Goal: Check status: Check status

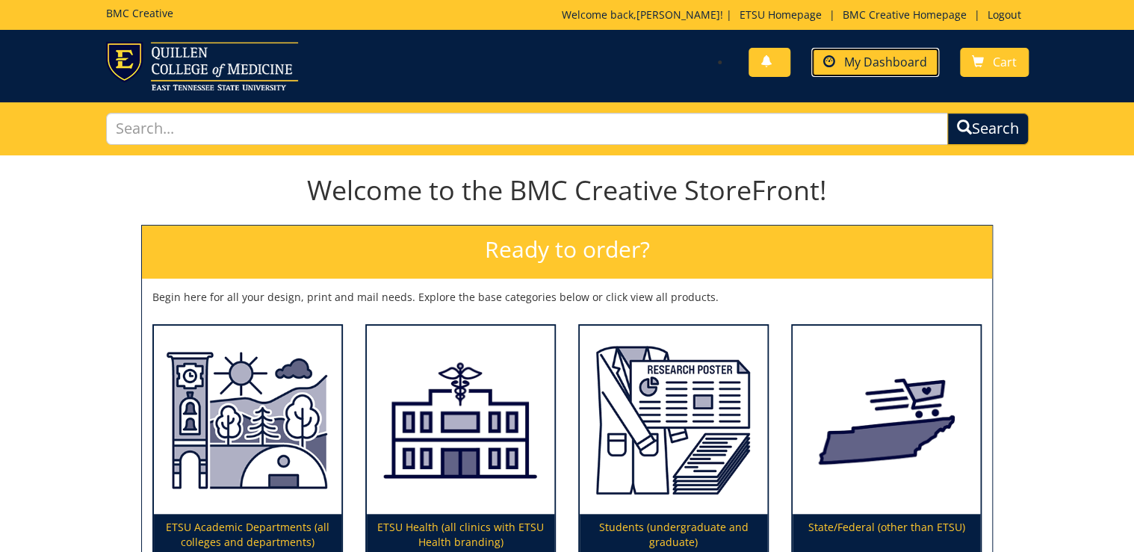
click at [876, 72] on link "My Dashboard" at bounding box center [875, 62] width 128 height 29
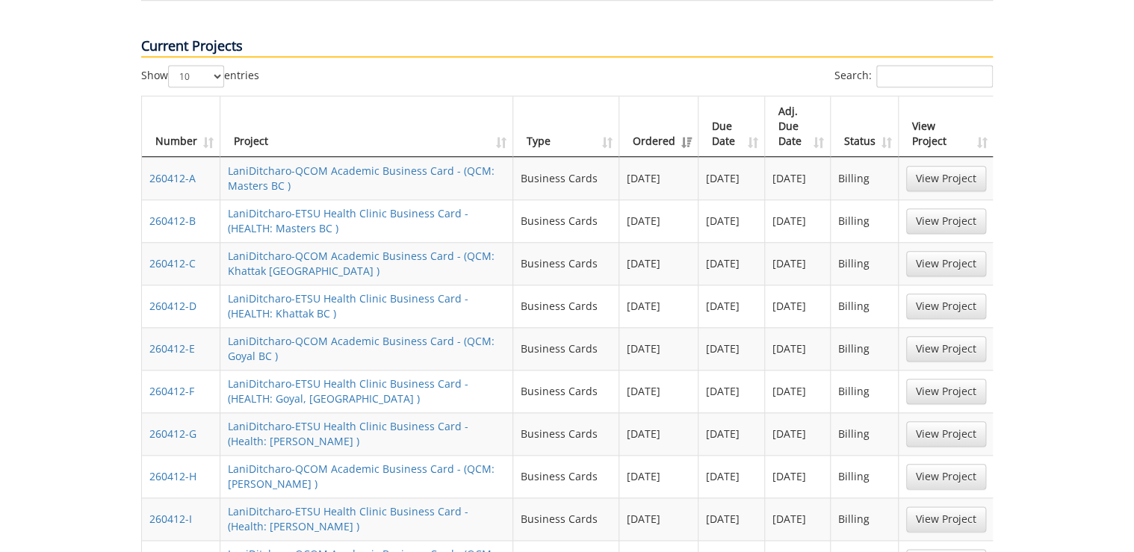
scroll to position [658, 0]
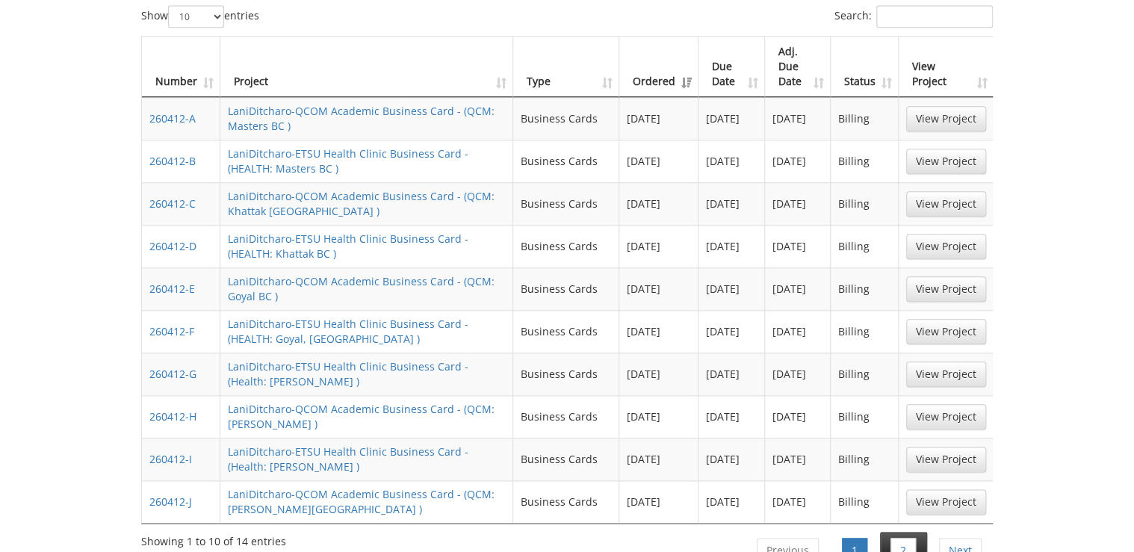
click at [897, 532] on li "2" at bounding box center [903, 550] width 47 height 37
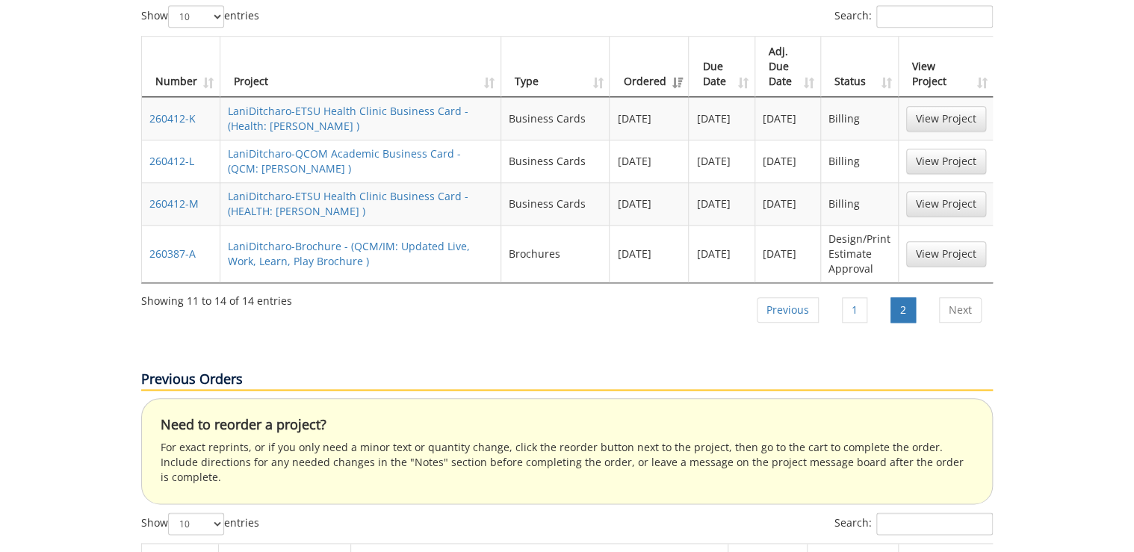
scroll to position [598, 0]
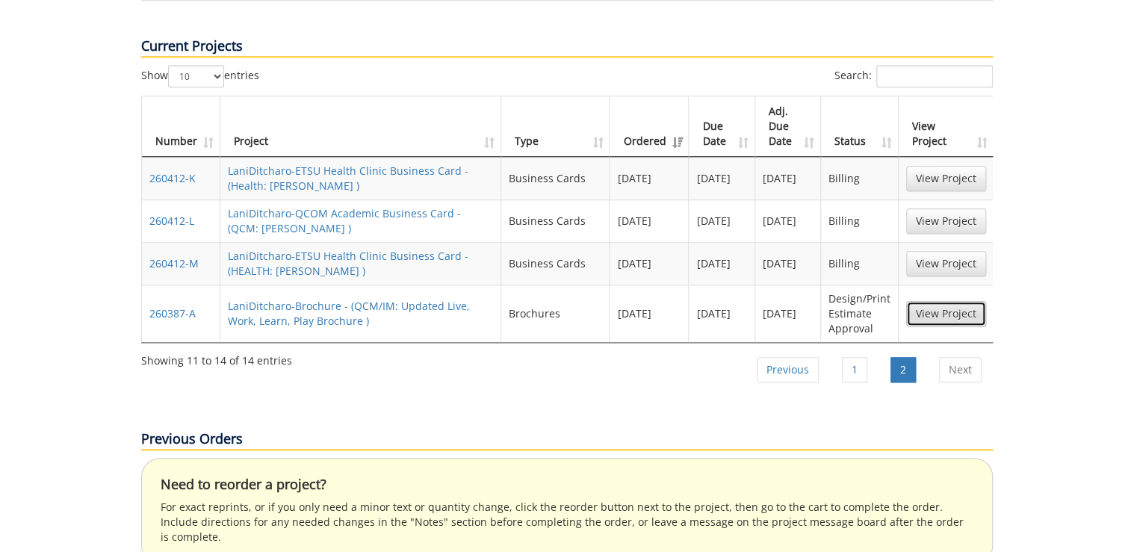
click at [950, 301] on link "View Project" at bounding box center [946, 313] width 80 height 25
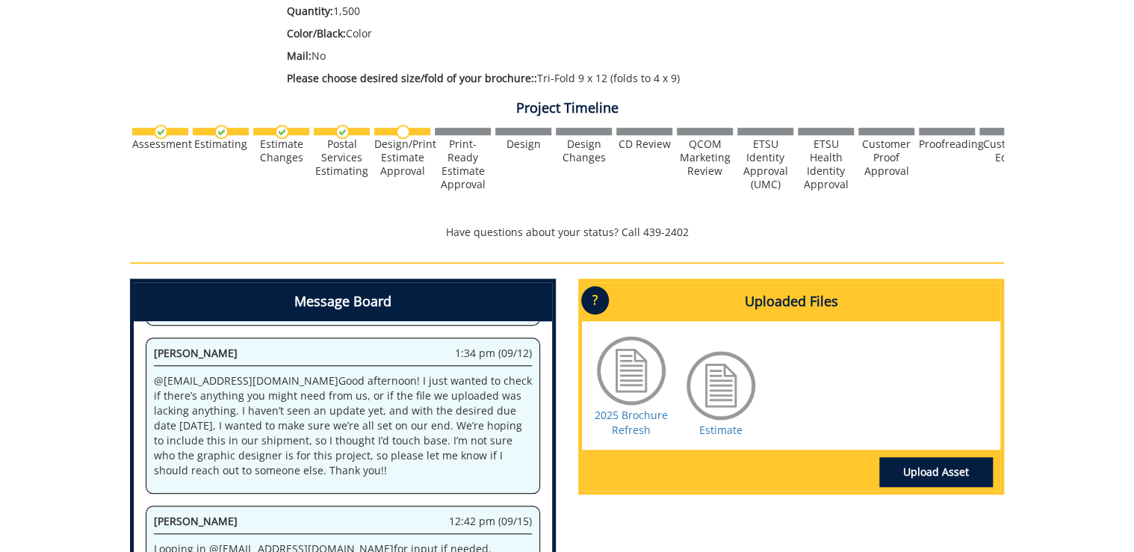
scroll to position [323, 0]
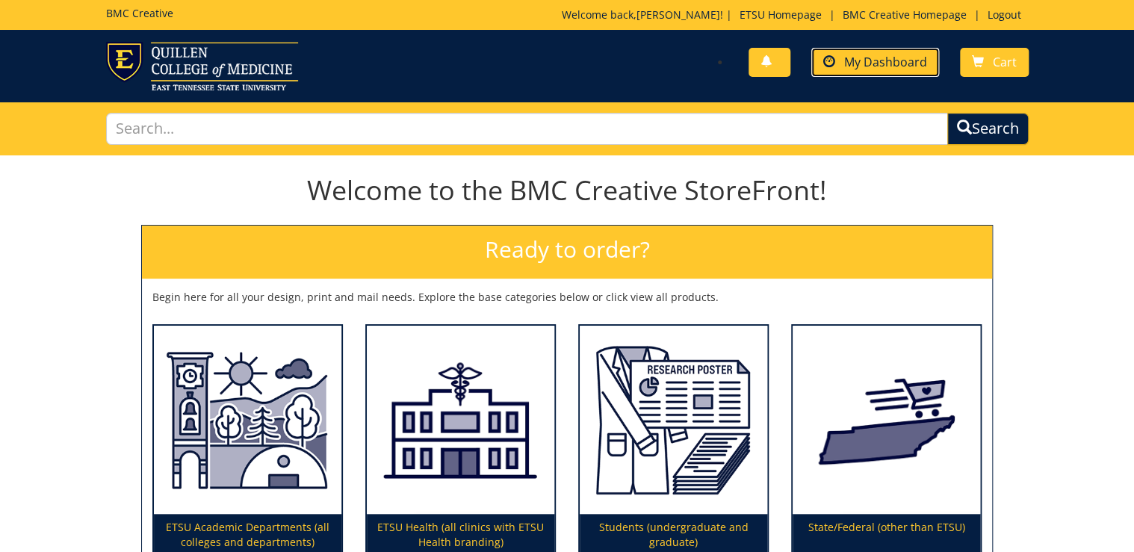
drag, startPoint x: 888, startPoint y: 53, endPoint x: 888, endPoint y: 70, distance: 17.2
click at [888, 53] on link "My Dashboard" at bounding box center [875, 62] width 128 height 29
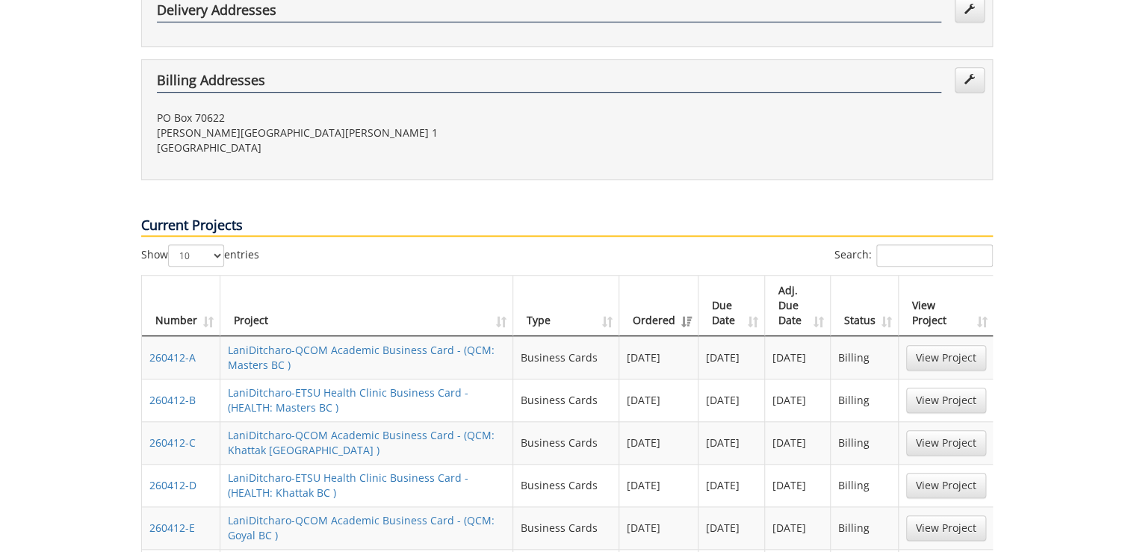
scroll to position [777, 0]
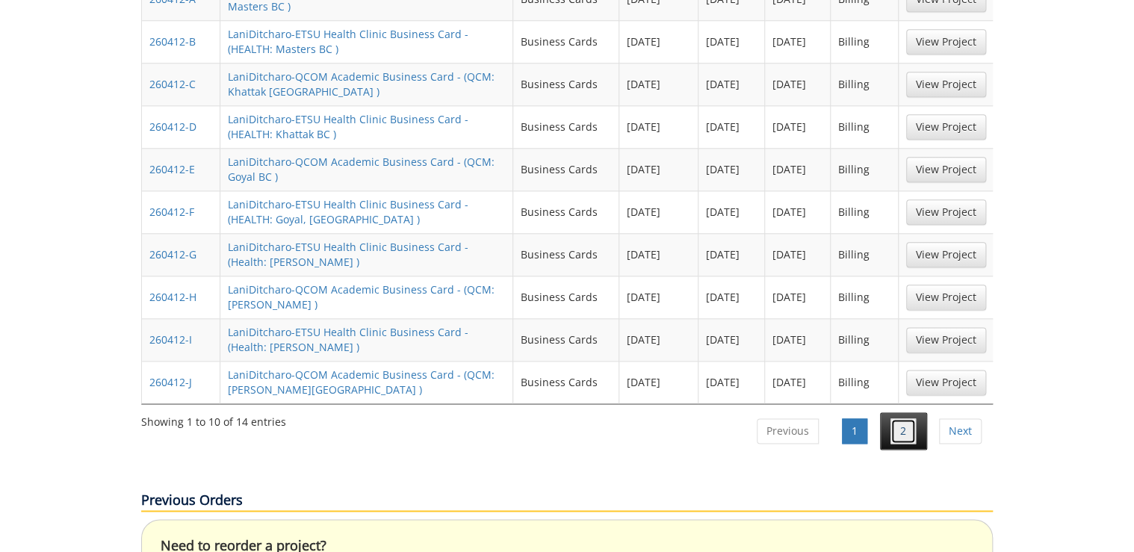
click at [909, 418] on link "2" at bounding box center [903, 430] width 25 height 25
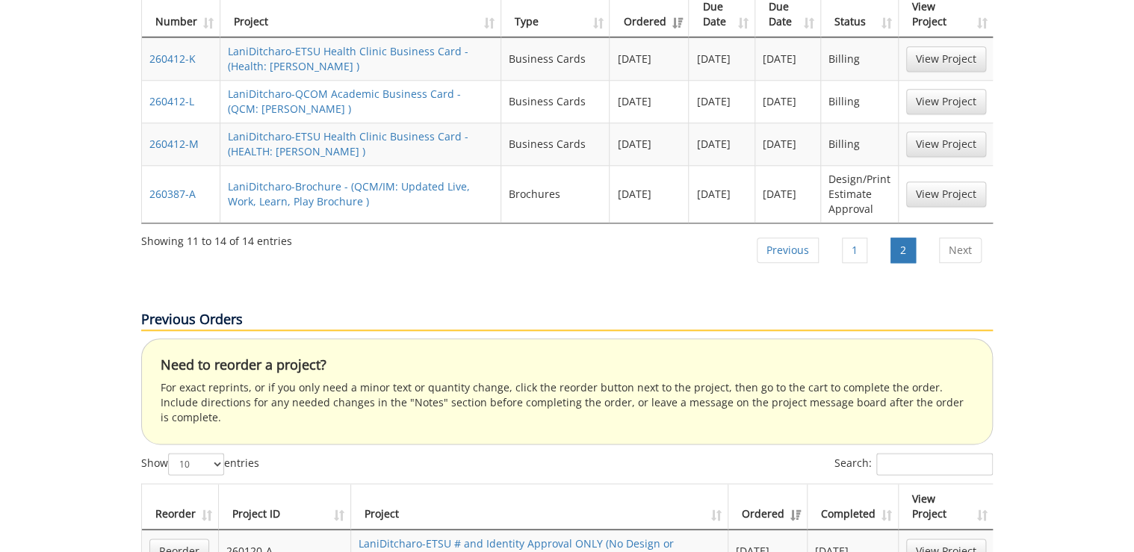
scroll to position [538, 0]
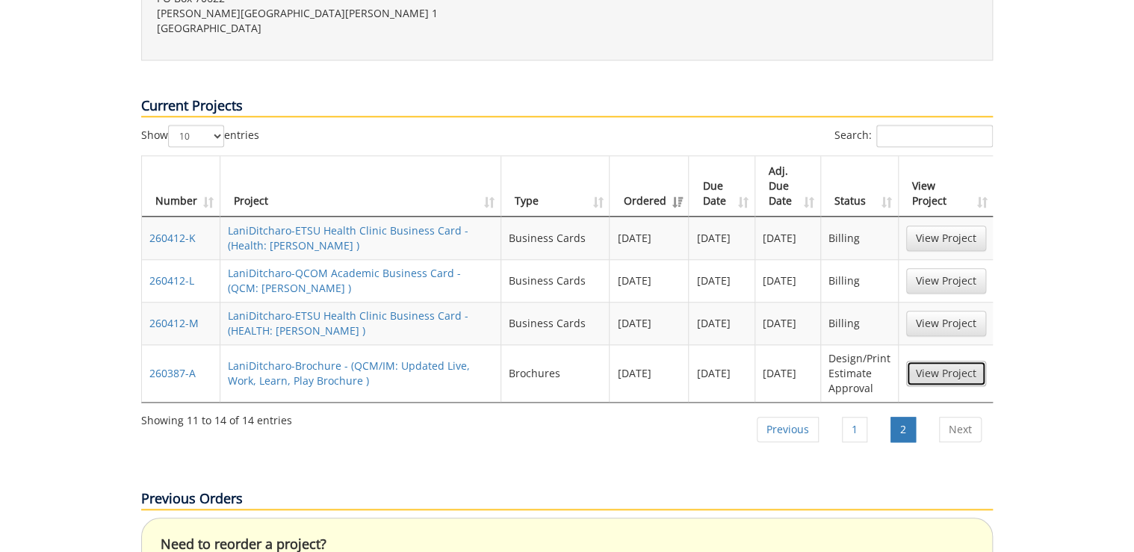
click at [956, 361] on link "View Project" at bounding box center [946, 373] width 80 height 25
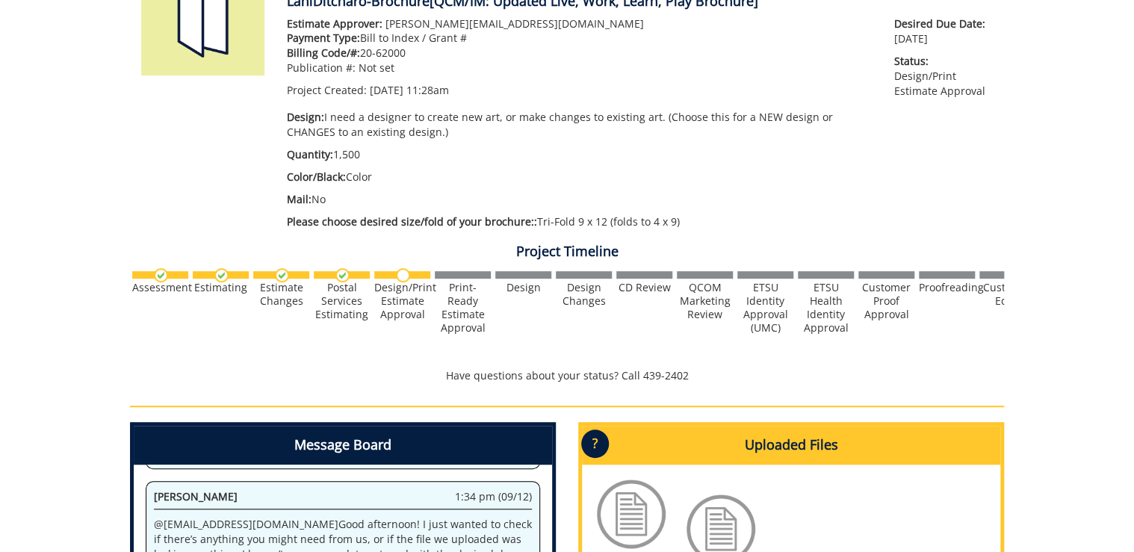
scroll to position [179, 0]
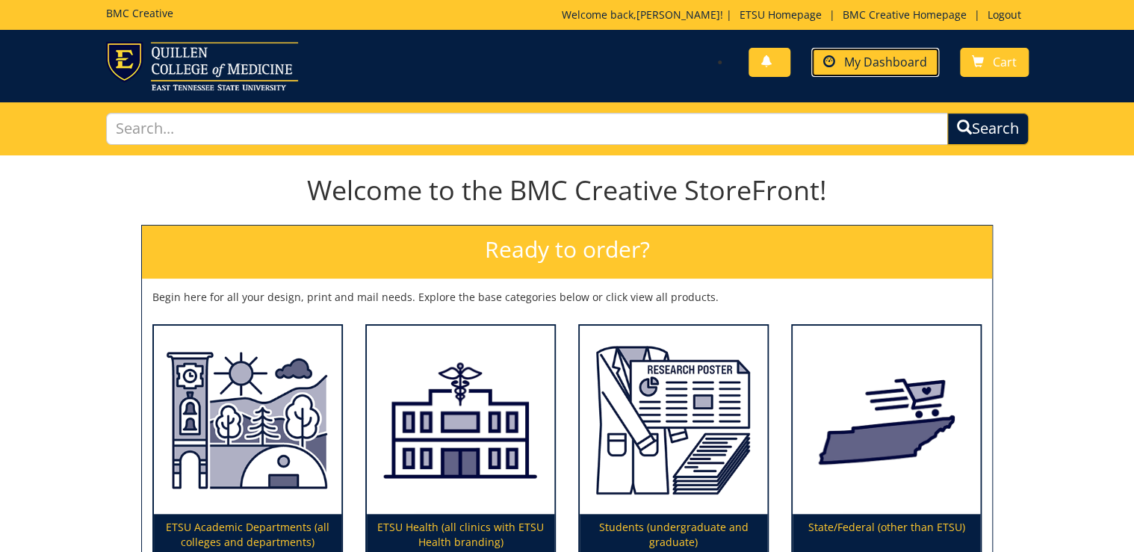
click at [859, 66] on span "My Dashboard" at bounding box center [885, 62] width 83 height 16
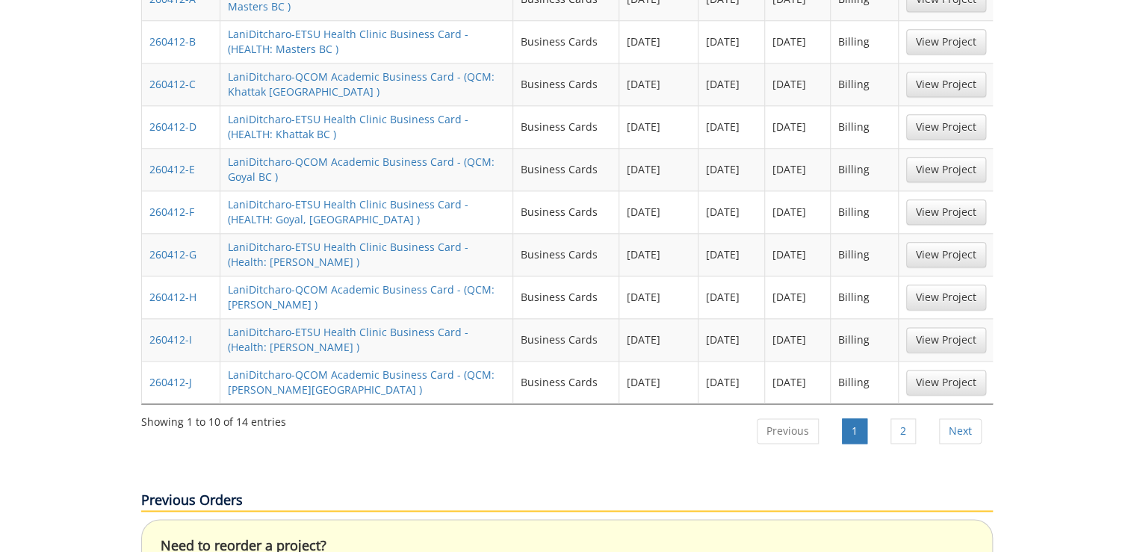
scroll to position [897, 0]
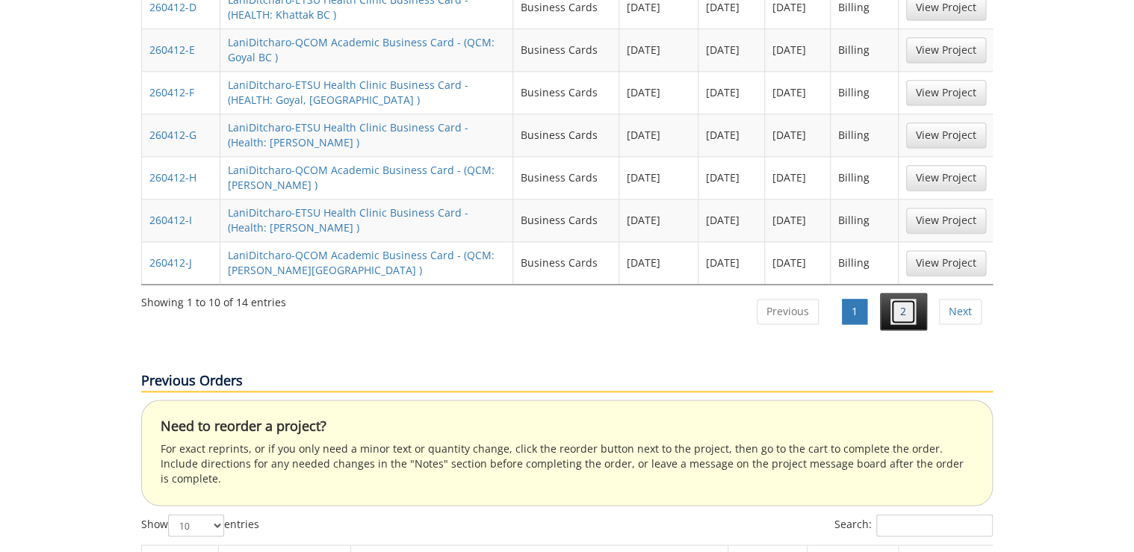
click at [909, 299] on link "2" at bounding box center [903, 311] width 25 height 25
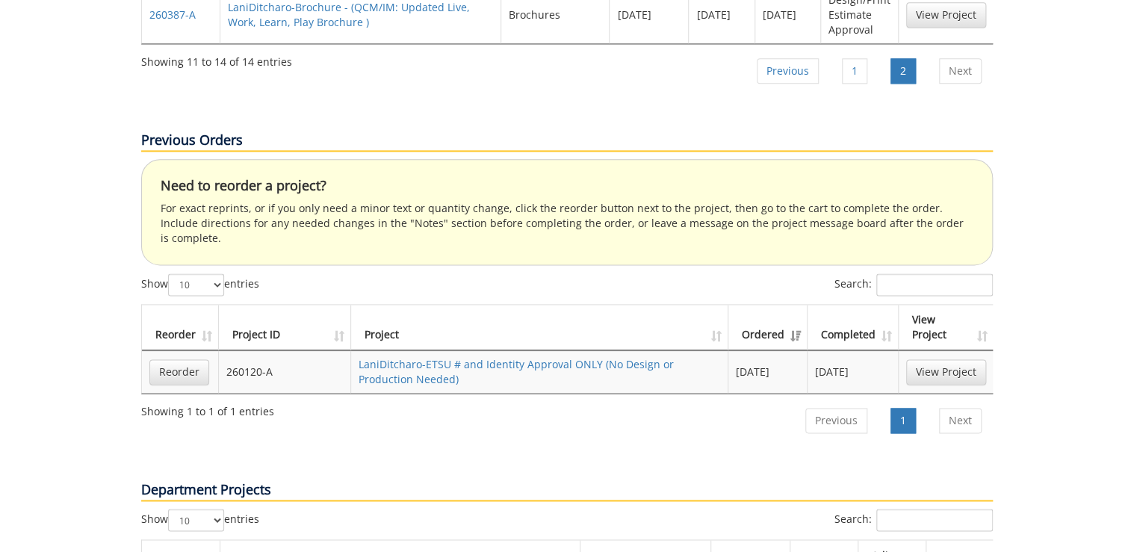
scroll to position [658, 0]
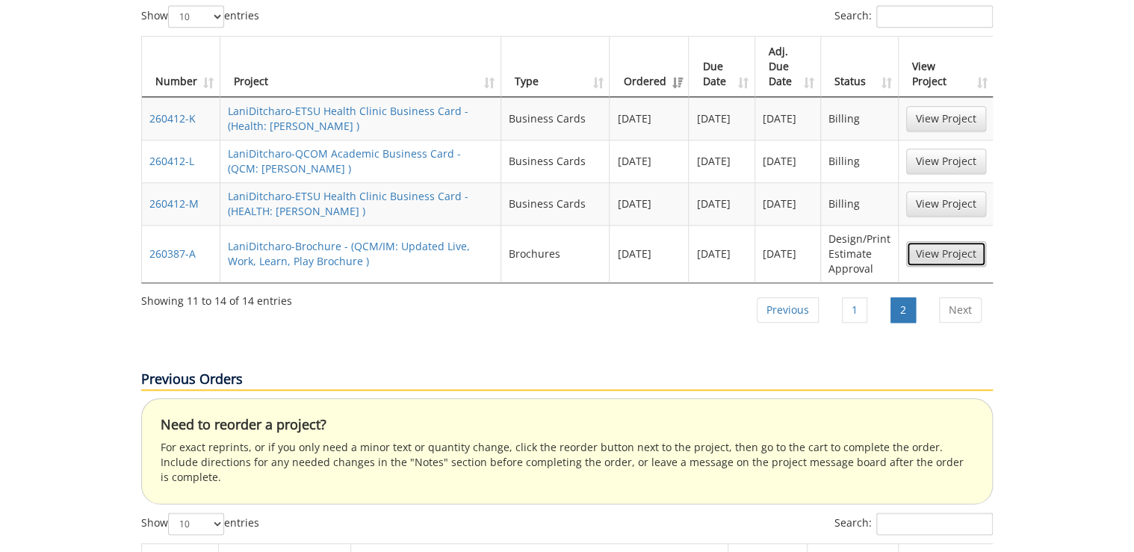
click at [939, 241] on link "View Project" at bounding box center [946, 253] width 80 height 25
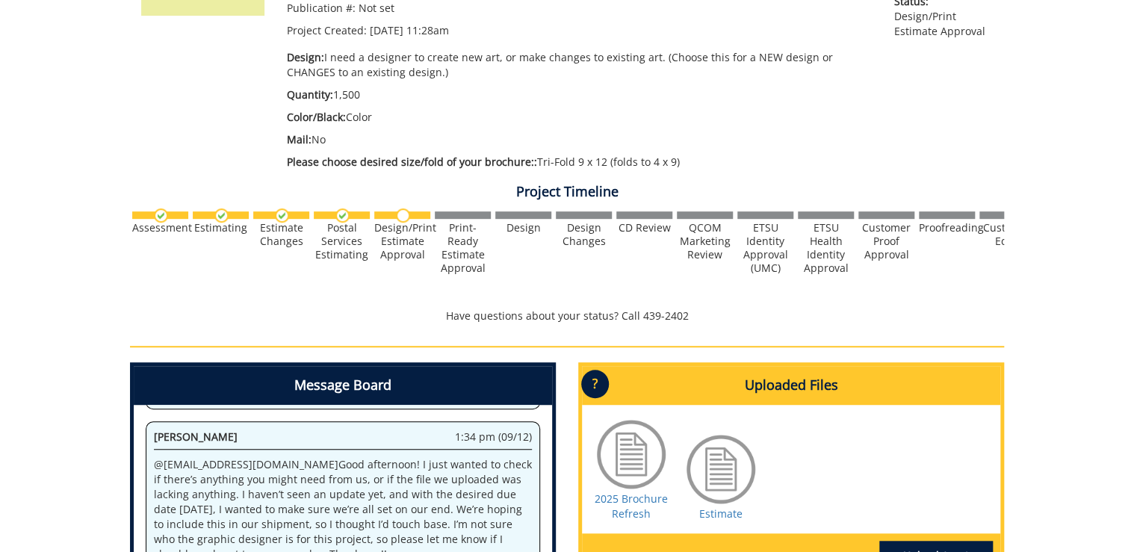
scroll to position [598, 0]
